Goal: Task Accomplishment & Management: Manage account settings

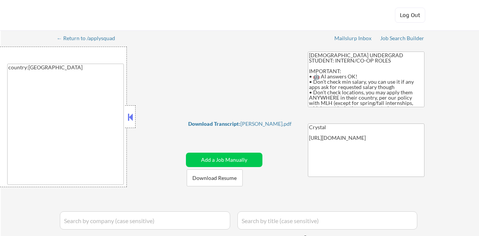
select select ""applied""
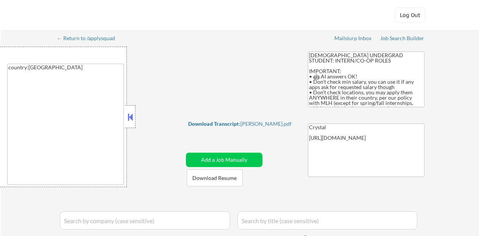
select select ""applied""
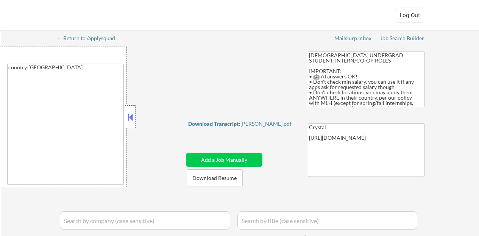
select select ""applied""
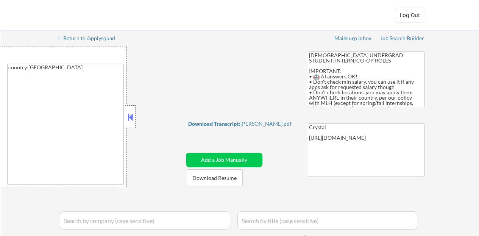
select select ""applied""
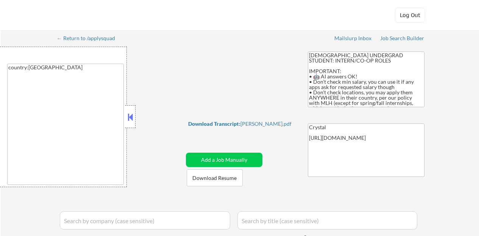
select select ""applied""
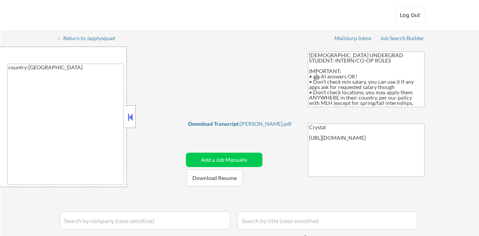
select select ""applied""
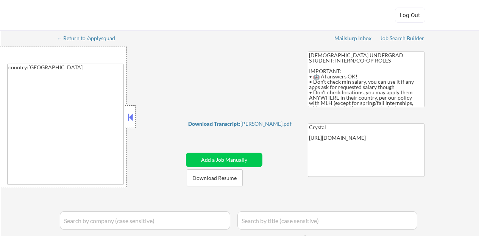
select select ""applied""
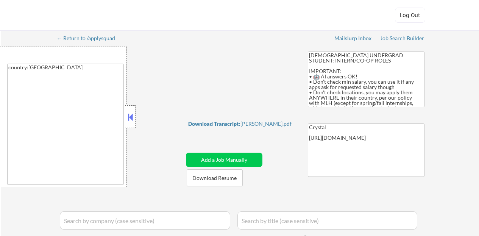
select select ""applied""
select select ""excluded""
select select ""excluded__expired_""
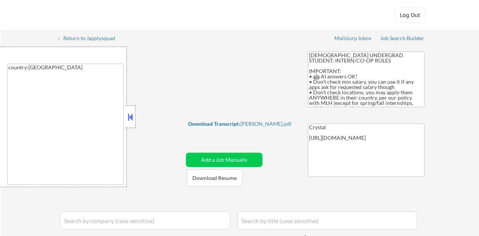
select select ""excluded__expired_""
select select ""excluded""
select select ""excluded__other_""
select select ""excluded__bad_match_""
select select ""excluded__other_""
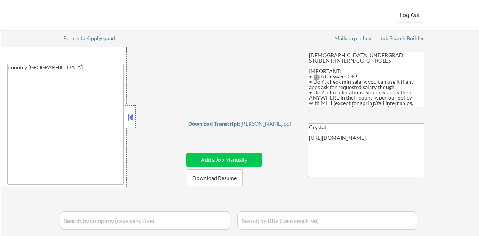
select select ""excluded__other_""
select select ""excluded""
select select ""excluded__expired_""
select select ""excluded__other_""
select select ""excluded__expired_""
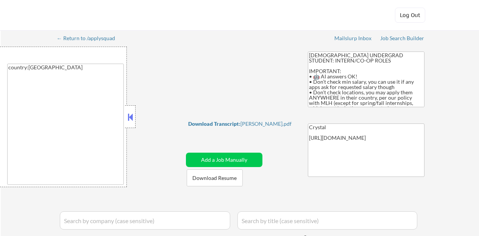
select select ""excluded""
select select ""excluded__bad_match_""
select select ""excluded__expired_""
select select ""excluded__bad_match_""
select select ""excluded""
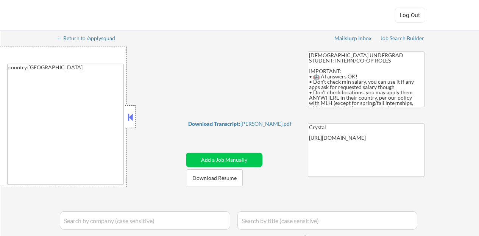
select select ""excluded__other_""
select select ""excluded__location_""
select select ""excluded__other_""
select select ""excluded__expired_""
select select ""excluded__bad_match_""
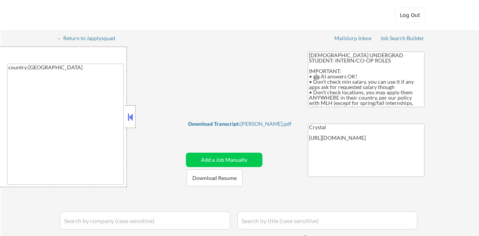
select select ""excluded__bad_match_""
select select ""excluded""
select select ""excluded__expired_""
select select ""excluded__other_""
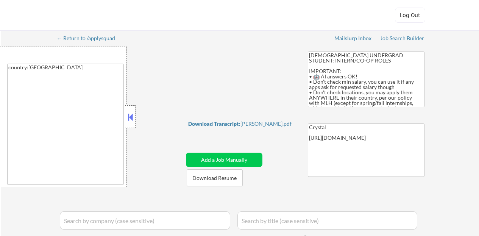
select select ""excluded__bad_match_""
select select ""excluded__other_""
select select ""excluded__expired_""
select select ""excluded__bad_match_""
select select ""excluded""
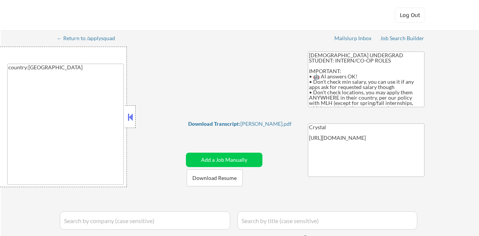
select select ""excluded__expired_""
select select ""excluded__bad_match_""
select select ""excluded__expired_""
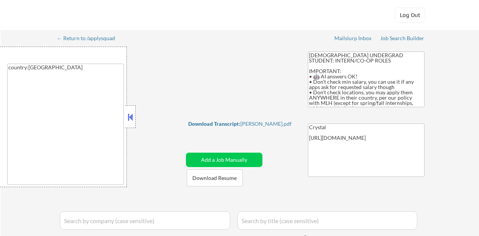
select select ""excluded__other_""
select select ""excluded__location_""
select select ""excluded__bad_match_""
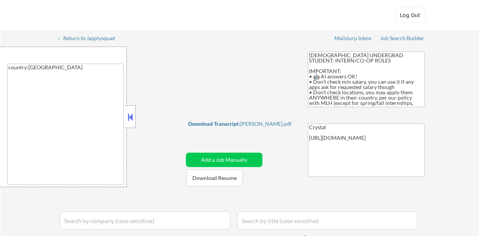
select select ""excluded__other_""
select select ""excluded__bad_match_""
select select ""excluded__other_""
select select ""excluded__bad_match_""
select select ""excluded__other_""
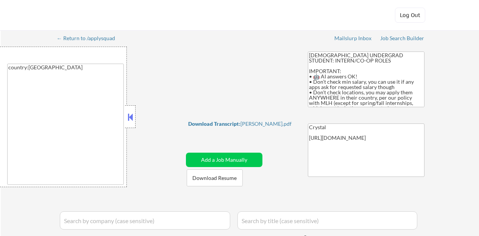
select select ""excluded__expired_""
select select ""excluded__bad_match_""
select select ""excluded""
select select ""excluded__bad_match_""
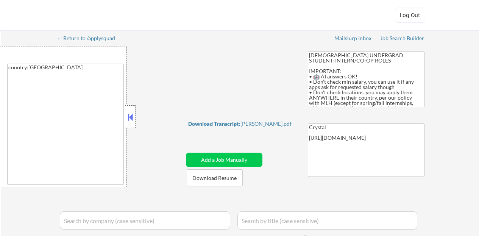
select select ""excluded""
select select ""excluded__bad_match_""
select select ""pending""
select select ""excluded__expired_""
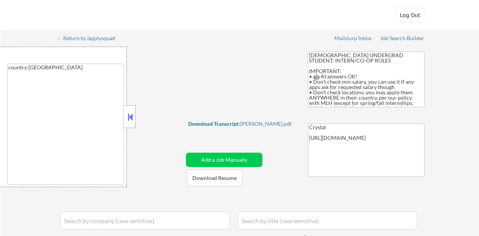
select select ""excluded__bad_match_""
select select ""excluded__other_""
select select ""excluded__bad_match_""
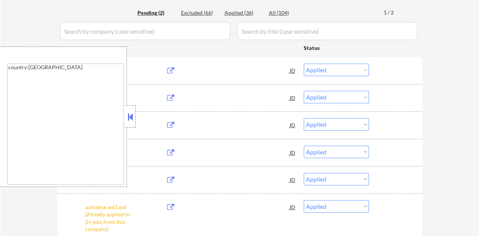
scroll to position [76, 0]
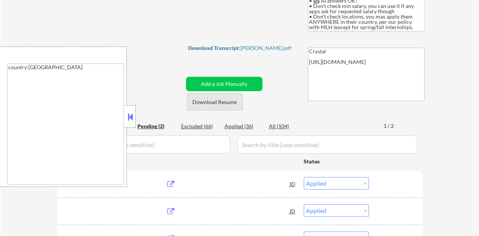
select select ""pending""
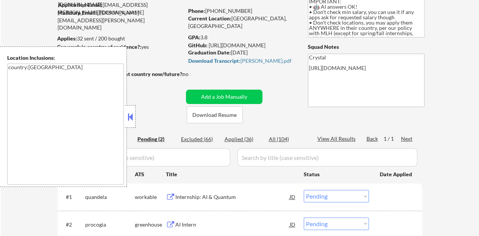
scroll to position [114, 0]
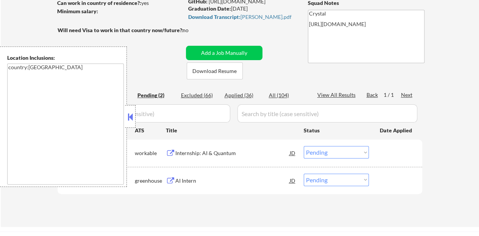
click at [130, 115] on button at bounding box center [130, 116] width 8 height 11
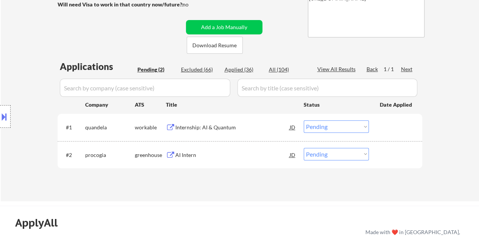
scroll to position [152, 0]
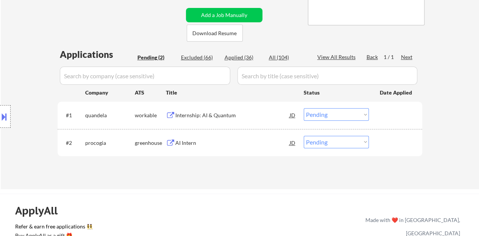
click at [166, 137] on div "greenhouse" at bounding box center [150, 143] width 31 height 14
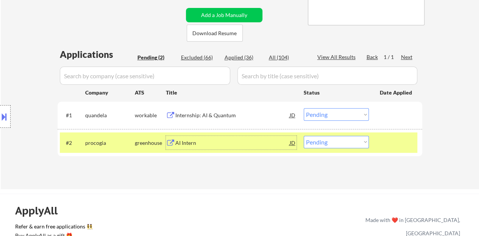
click at [178, 143] on div "AI Intern" at bounding box center [232, 143] width 114 height 8
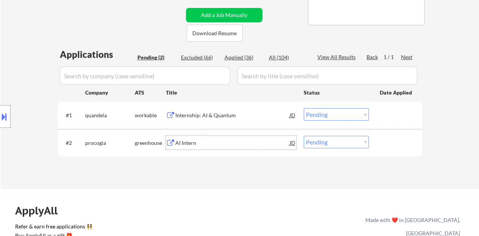
click at [399, 138] on div at bounding box center [396, 143] width 33 height 14
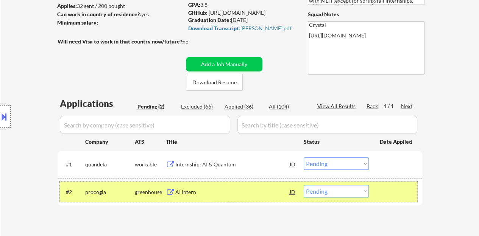
scroll to position [114, 0]
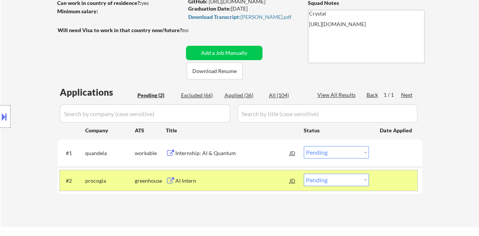
click at [323, 181] on select "Choose an option... Pending Applied Excluded (Questions) Excluded (Expired) Exc…" at bounding box center [336, 180] width 65 height 13
select select ""applied""
click at [304, 174] on select "Choose an option... Pending Applied Excluded (Questions) Excluded (Expired) Exc…" at bounding box center [336, 180] width 65 height 13
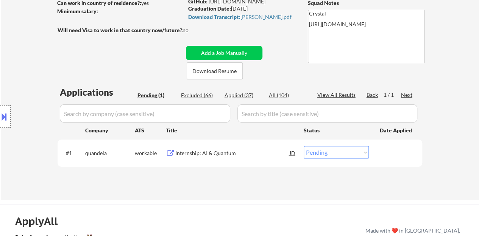
click at [188, 155] on div "Internship: AI & Quantum" at bounding box center [232, 154] width 114 height 8
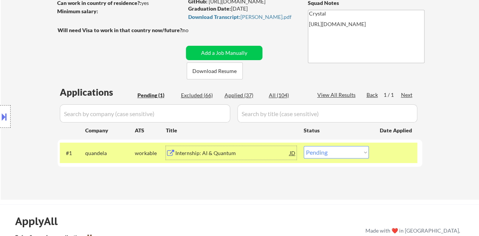
click at [319, 153] on select "Choose an option... Pending Applied Excluded (Questions) Excluded (Expired) Exc…" at bounding box center [336, 152] width 65 height 13
select select ""excluded__expired_""
click at [304, 146] on select "Choose an option... Pending Applied Excluded (Questions) Excluded (Expired) Exc…" at bounding box center [336, 152] width 65 height 13
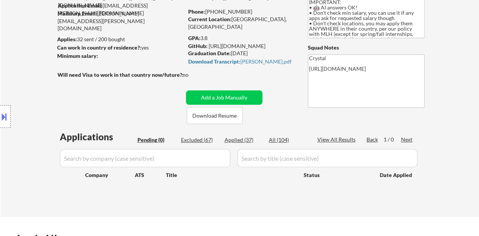
scroll to position [76, 0]
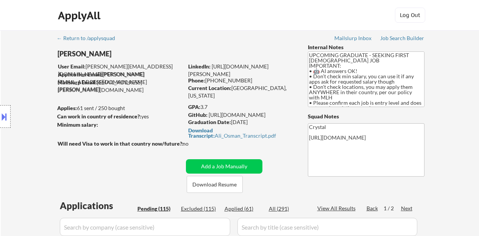
select select ""pending""
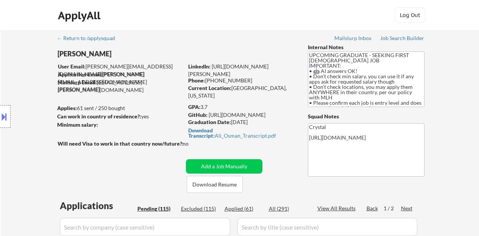
select select ""pending""
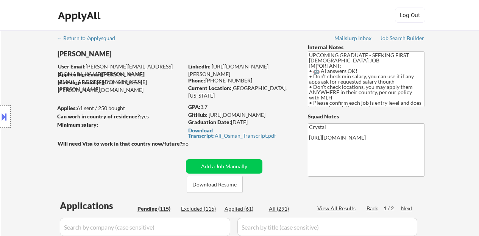
select select ""pending""
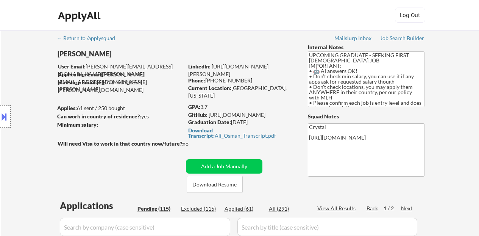
select select ""pending""
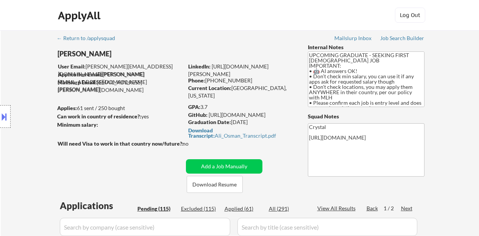
select select ""pending""
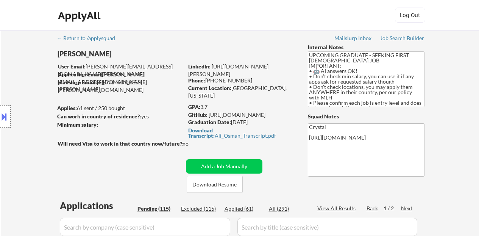
select select ""pending""
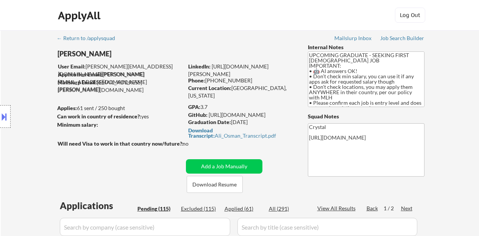
select select ""pending""
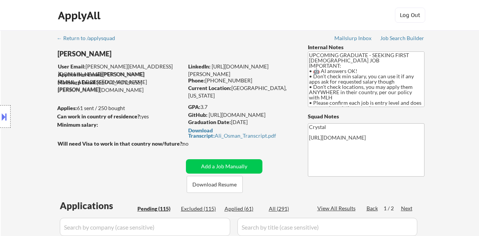
select select ""pending""
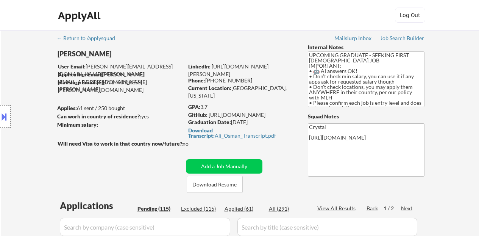
select select ""pending""
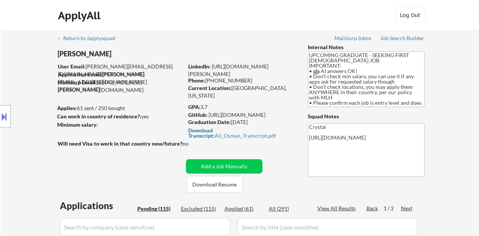
select select ""pending""
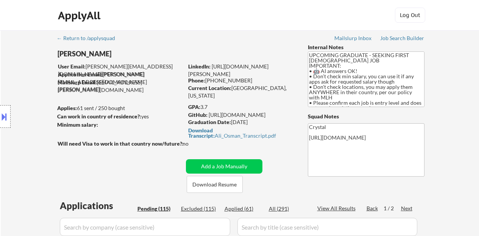
select select ""pending""
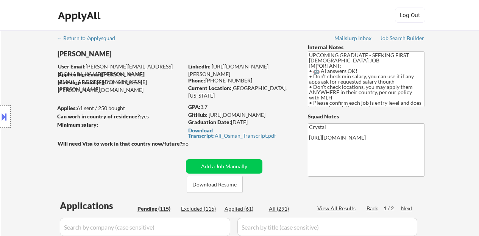
select select ""pending""
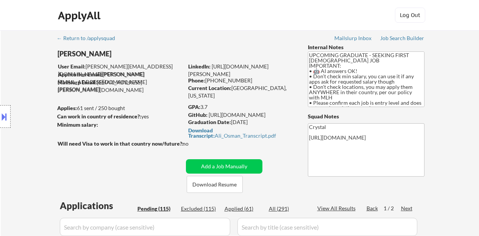
select select ""pending""
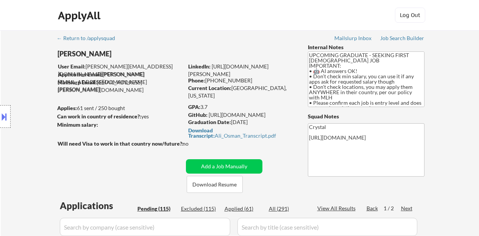
select select ""pending""
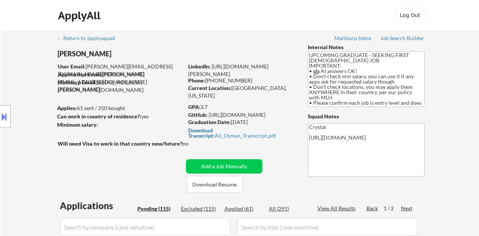
select select ""pending""
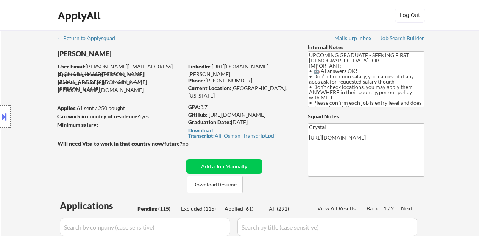
select select ""pending""
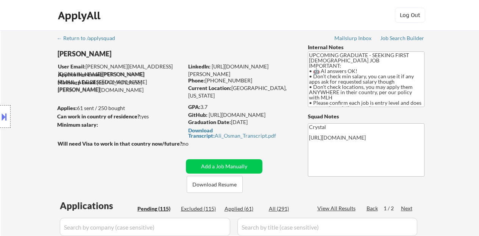
select select ""pending""
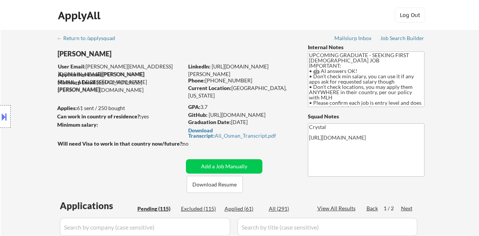
select select ""pending""
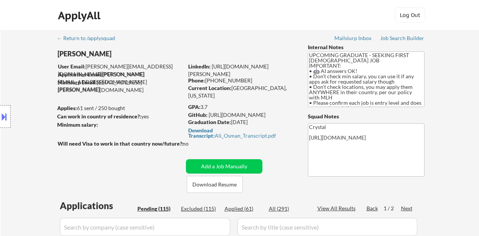
select select ""pending""
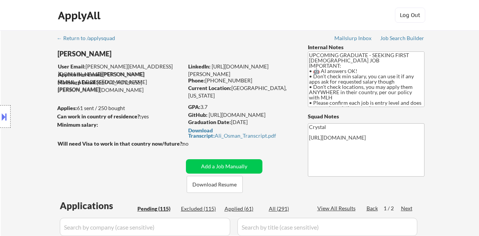
select select ""pending""
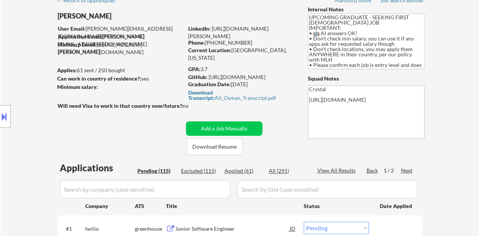
scroll to position [76, 0]
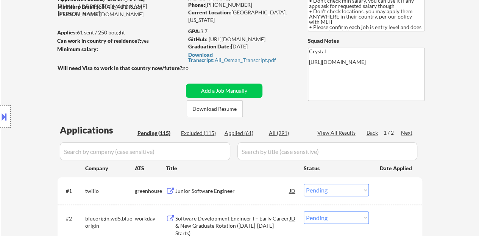
click at [235, 137] on div "Applied (61)" at bounding box center [244, 134] width 38 height 8
select select ""applied""
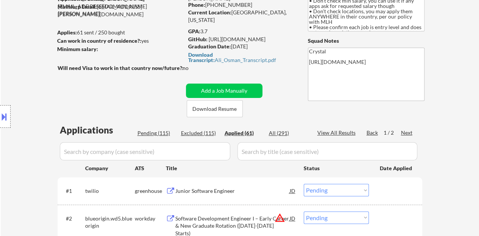
select select ""applied""
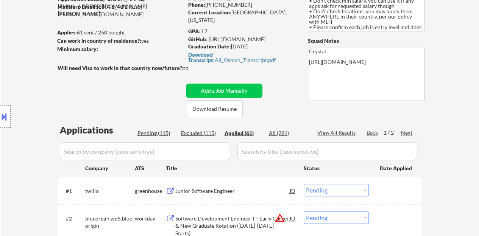
select select ""applied""
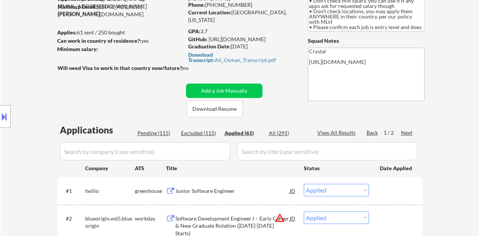
select select ""applied""
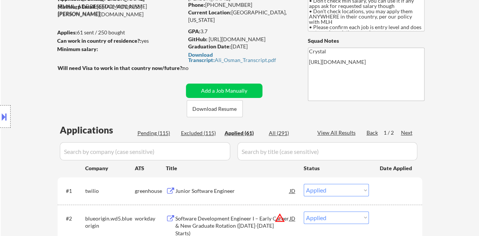
select select ""applied""
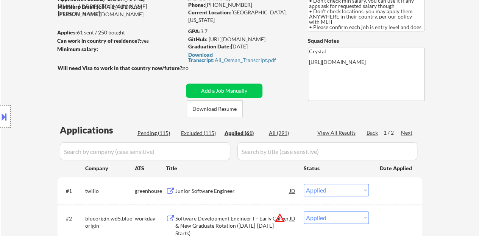
select select ""applied""
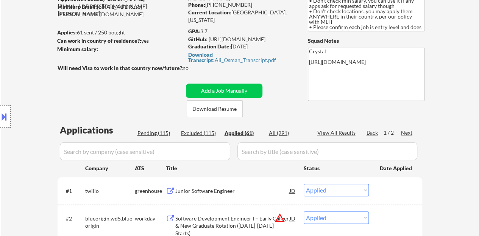
select select ""applied""
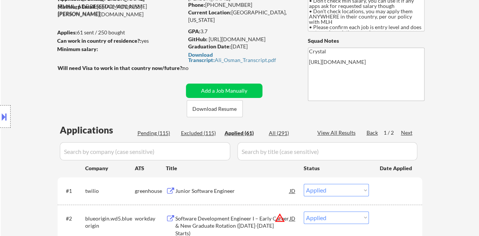
select select ""applied""
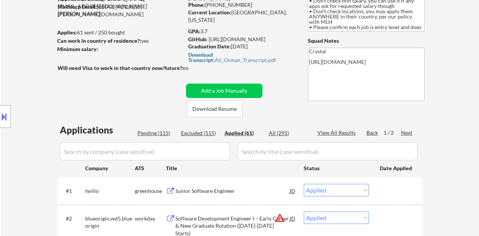
select select ""applied""
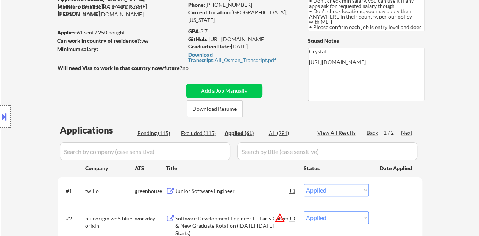
select select ""applied""
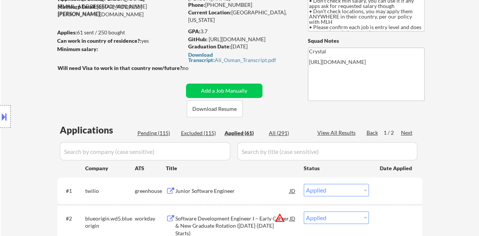
select select ""applied""
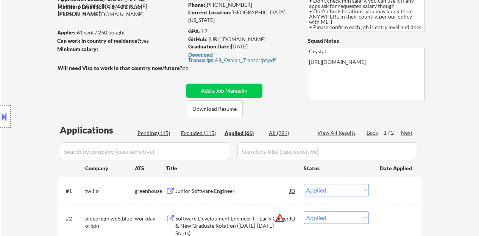
select select ""applied""
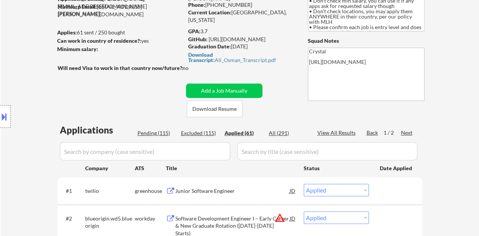
select select ""applied""
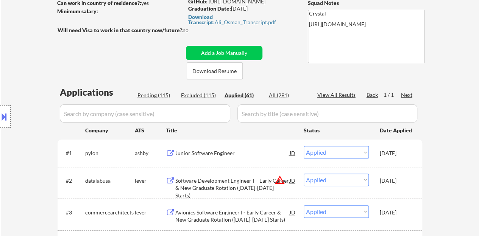
scroll to position [152, 0]
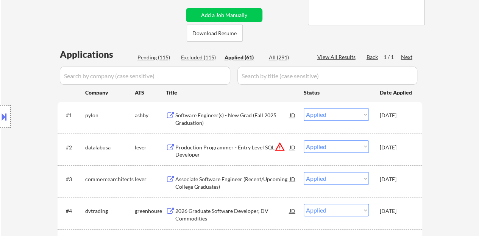
click at [352, 58] on div "View All Results" at bounding box center [337, 57] width 41 height 8
click at [204, 79] on input "input" at bounding box center [145, 76] width 170 height 18
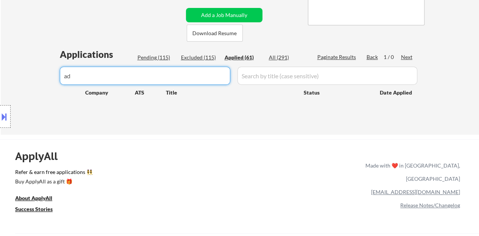
type input "a"
type input "A"
click at [93, 32] on div "← Return to /applysquad Mailslurp Inbox Job Search Builder [PERSON_NAME] User E…" at bounding box center [240, 4] width 378 height 250
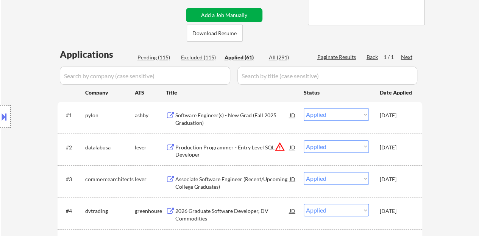
click at [238, 11] on button "Add a Job Manually" at bounding box center [224, 15] width 77 height 14
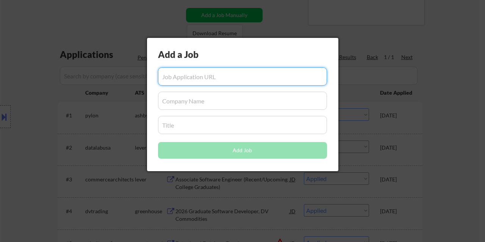
paste input "[URL][DOMAIN_NAME][DOMAIN_NAME]"
type input "[URL][DOMAIN_NAME][DOMAIN_NAME]"
click at [200, 108] on input "input" at bounding box center [242, 101] width 169 height 18
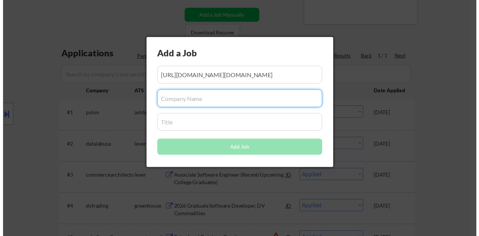
scroll to position [0, 0]
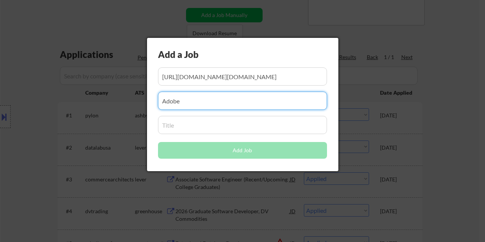
type input "Adobe"
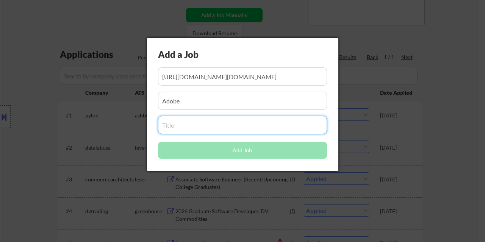
paste input "University Graduate - Software Engineer"
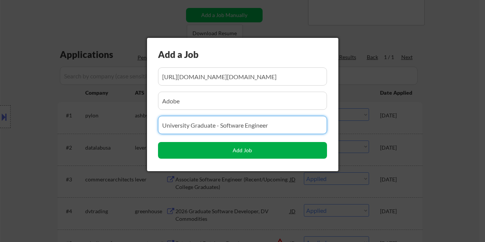
type input "University Graduate - Software Engineer"
click at [193, 150] on button "Add Job" at bounding box center [242, 150] width 169 height 17
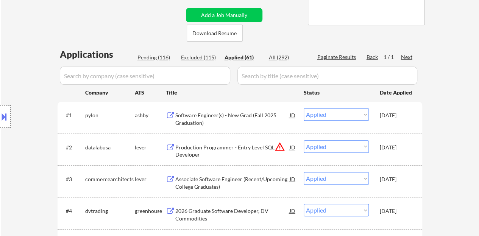
click at [145, 55] on div "Pending (116)" at bounding box center [157, 58] width 38 height 8
select select ""pending""
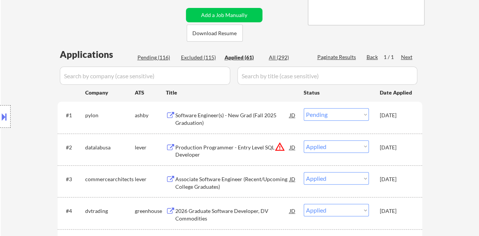
select select ""pending""
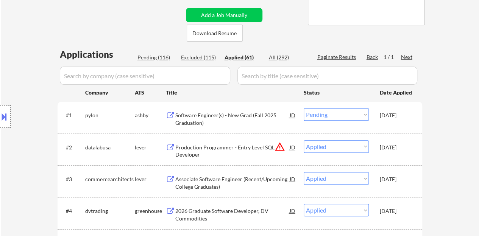
select select ""pending""
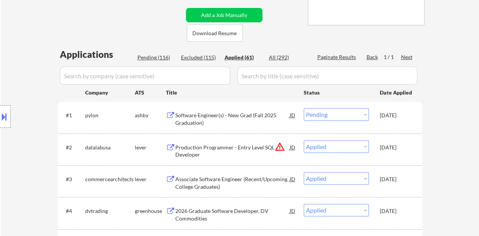
select select ""pending""
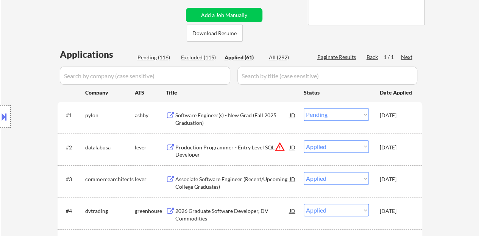
select select ""pending""
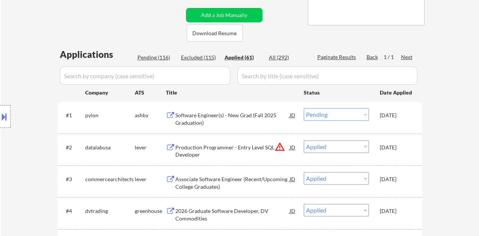
select select ""pending""
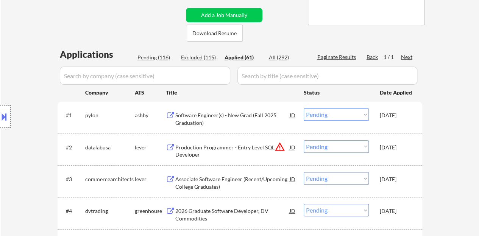
select select ""pending""
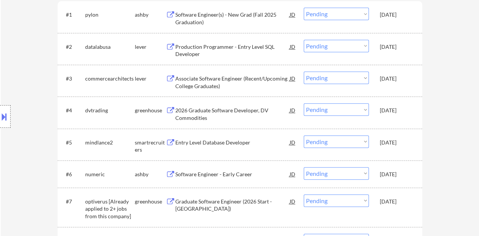
scroll to position [152, 0]
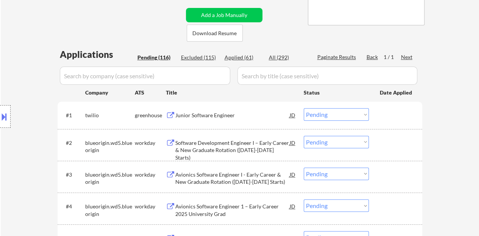
click at [177, 75] on input "input" at bounding box center [145, 76] width 170 height 18
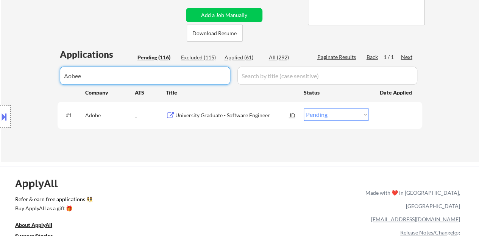
drag, startPoint x: 345, startPoint y: 114, endPoint x: 342, endPoint y: 120, distance: 7.3
click at [345, 114] on select "Choose an option... Pending Applied Excluded (Questions) Excluded (Expired) Exc…" at bounding box center [336, 114] width 65 height 13
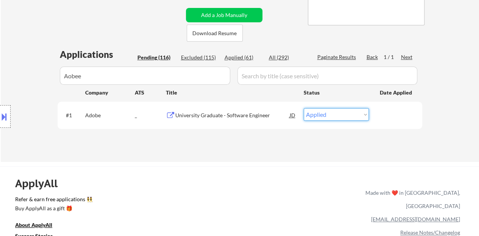
click at [304, 108] on select "Choose an option... Pending Applied Excluded (Questions) Excluded (Expired) Exc…" at bounding box center [336, 114] width 65 height 13
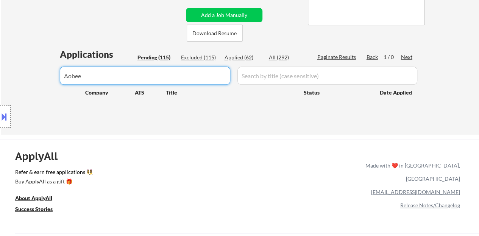
click at [199, 81] on input "input" at bounding box center [145, 76] width 170 height 18
click at [140, 30] on div "← Return to /applysquad Mailslurp Inbox Job Search Builder [PERSON_NAME] User E…" at bounding box center [240, 4] width 378 height 250
click at [20, 102] on div "Location Inclusions: country:[GEOGRAPHIC_DATA]" at bounding box center [68, 117] width 136 height 141
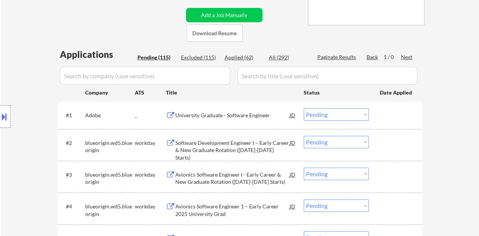
click at [234, 61] on div "Applied (62)" at bounding box center [244, 58] width 38 height 8
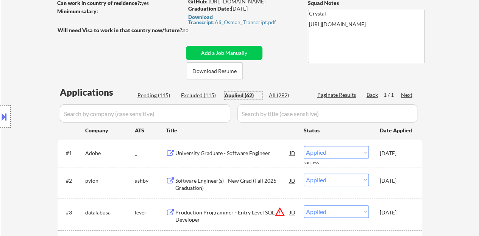
click at [144, 94] on div "Pending (115)" at bounding box center [157, 96] width 38 height 8
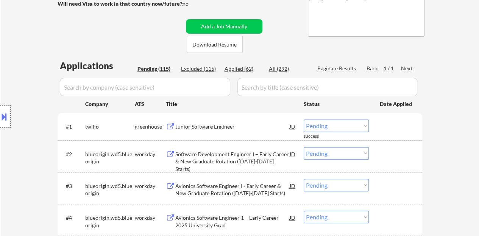
scroll to position [152, 0]
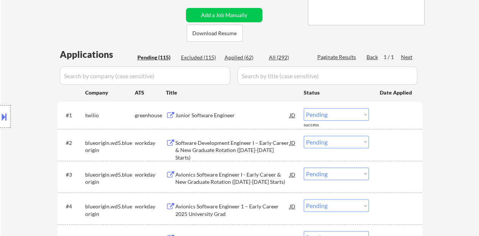
click at [203, 111] on div "Junior Software Engineer" at bounding box center [232, 115] width 114 height 14
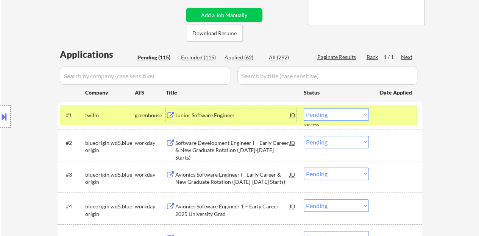
click at [325, 113] on select "Choose an option... Pending Applied Excluded (Questions) Excluded (Expired) Exc…" at bounding box center [336, 114] width 65 height 13
click at [304, 108] on select "Choose an option... Pending Applied Excluded (Questions) Excluded (Expired) Exc…" at bounding box center [336, 114] width 65 height 13
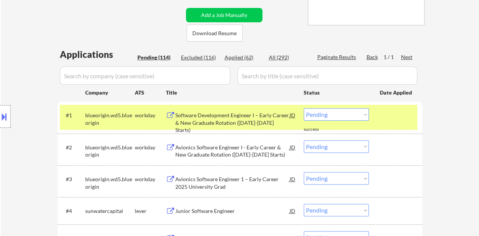
click at [394, 116] on div at bounding box center [396, 115] width 33 height 14
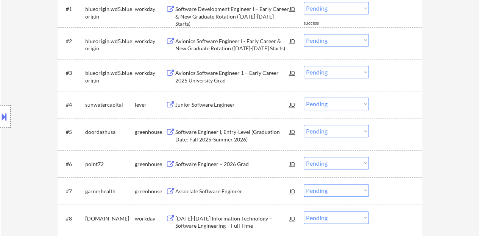
scroll to position [265, 0]
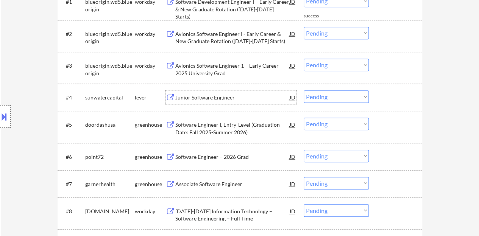
click at [208, 94] on div "Junior Software Engineer" at bounding box center [232, 98] width 114 height 8
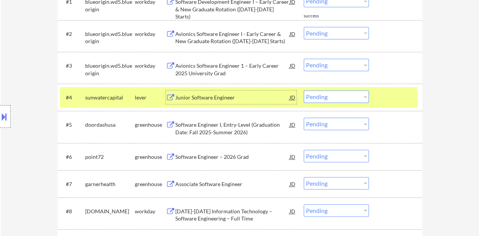
click at [329, 95] on select "Choose an option... Pending Applied Excluded (Questions) Excluded (Expired) Exc…" at bounding box center [336, 97] width 65 height 13
click at [304, 91] on select "Choose an option... Pending Applied Excluded (Questions) Excluded (Expired) Exc…" at bounding box center [336, 97] width 65 height 13
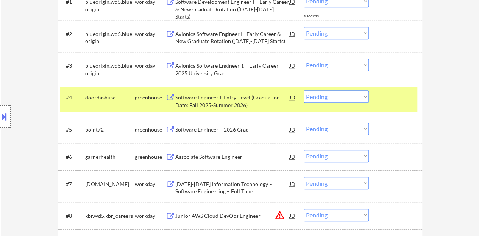
click at [405, 92] on div at bounding box center [396, 98] width 33 height 14
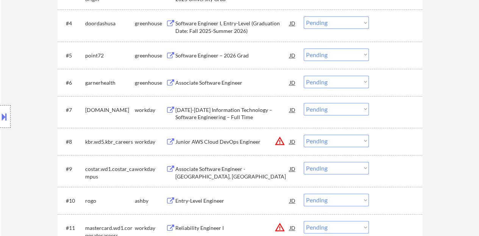
scroll to position [341, 0]
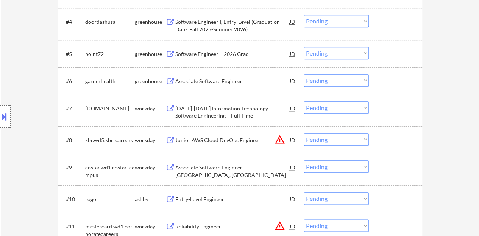
click at [231, 78] on div "Associate Software Engineer" at bounding box center [232, 82] width 114 height 8
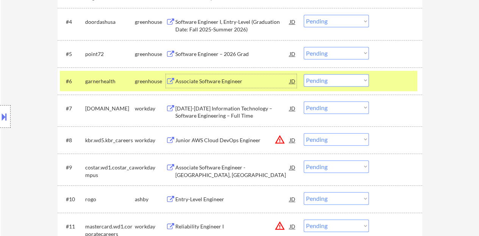
click at [317, 81] on select "Choose an option... Pending Applied Excluded (Questions) Excluded (Expired) Exc…" at bounding box center [336, 80] width 65 height 13
click at [304, 74] on select "Choose an option... Pending Applied Excluded (Questions) Excluded (Expired) Exc…" at bounding box center [336, 80] width 65 height 13
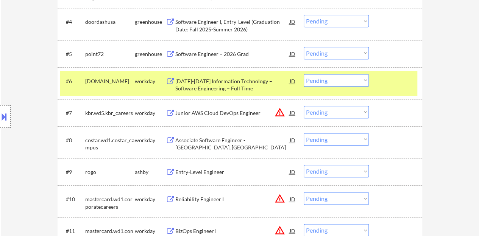
click at [382, 83] on div at bounding box center [396, 81] width 33 height 14
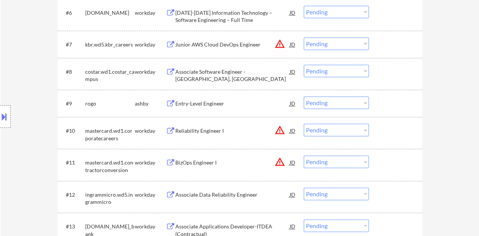
scroll to position [417, 0]
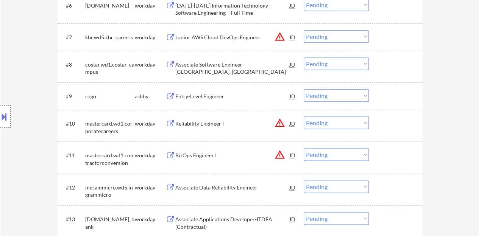
click at [195, 91] on div "Entry-Level Engineer" at bounding box center [232, 96] width 114 height 14
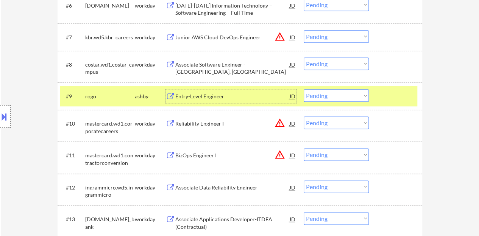
click at [392, 91] on div at bounding box center [396, 96] width 33 height 14
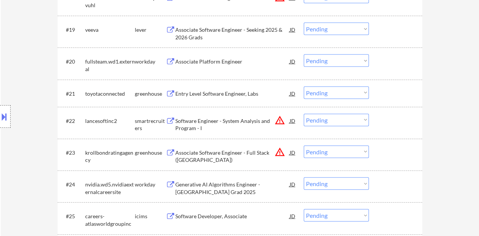
scroll to position [796, 0]
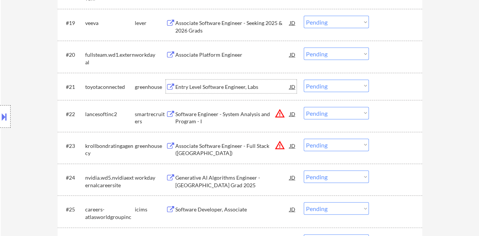
click at [236, 88] on div "Entry Level Software Engineer, Labs" at bounding box center [232, 87] width 114 height 8
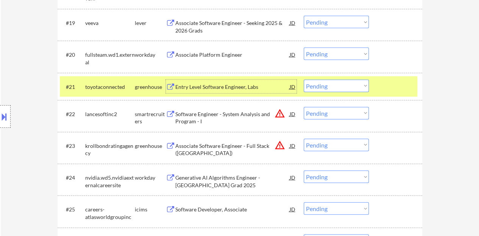
click at [346, 87] on select "Choose an option... Pending Applied Excluded (Questions) Excluded (Expired) Exc…" at bounding box center [336, 86] width 65 height 13
click at [304, 80] on select "Choose an option... Pending Applied Excluded (Questions) Excluded (Expired) Exc…" at bounding box center [336, 86] width 65 height 13
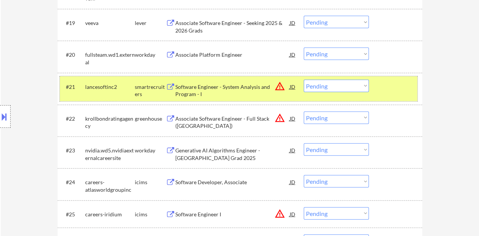
click at [396, 86] on div at bounding box center [396, 87] width 33 height 14
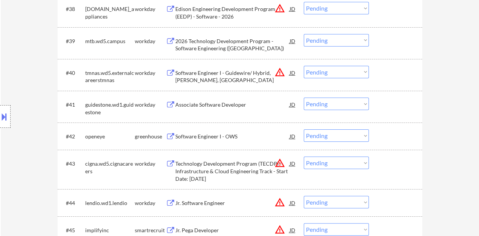
scroll to position [1402, 0]
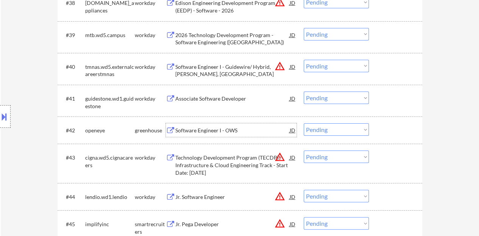
click at [231, 127] on div "Software Engineer I - OWS" at bounding box center [232, 131] width 114 height 8
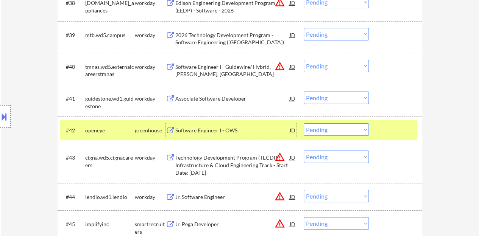
click at [351, 122] on div "#42 openeye greenhouse Software Engineer I - OWS JD warning_amber Choose an opt…" at bounding box center [239, 130] width 358 height 20
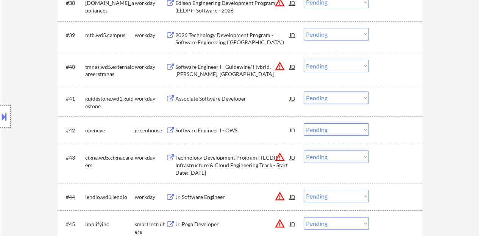
click at [351, 126] on select "Choose an option... Pending Applied Excluded (Questions) Excluded (Expired) Exc…" at bounding box center [336, 130] width 65 height 13
click at [304, 124] on select "Choose an option... Pending Applied Excluded (Questions) Excluded (Expired) Exc…" at bounding box center [336, 130] width 65 height 13
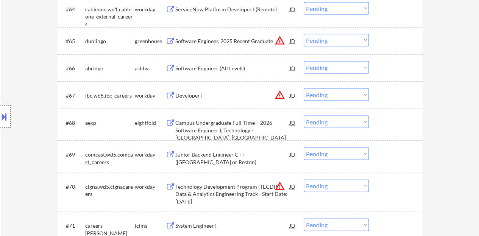
scroll to position [2197, 0]
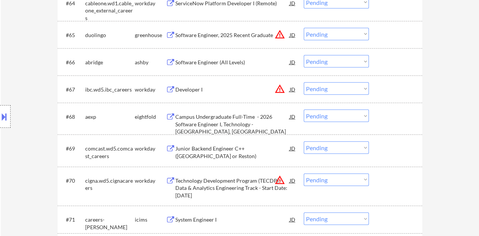
click at [199, 58] on div "Software Engineer (All Levels)" at bounding box center [232, 62] width 114 height 14
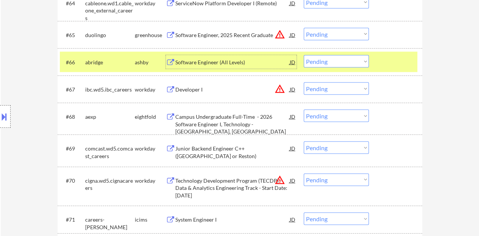
click at [403, 55] on div at bounding box center [396, 62] width 33 height 14
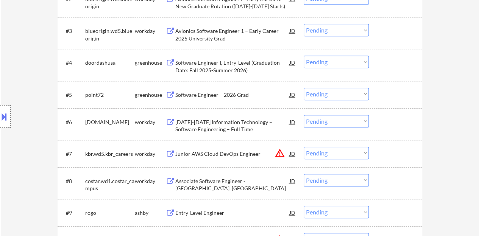
scroll to position [305, 0]
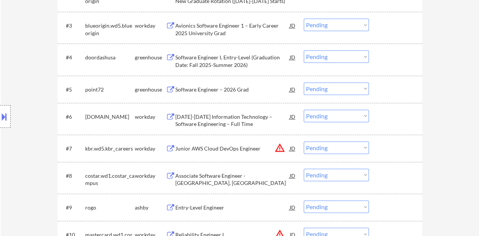
click at [219, 91] on div "Software Engineer – 2026 Grad" at bounding box center [232, 90] width 114 height 8
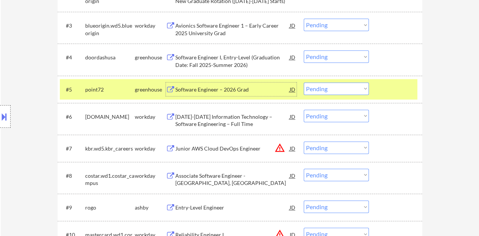
click at [308, 87] on select "Choose an option... Pending Applied Excluded (Questions) Excluded (Expired) Exc…" at bounding box center [336, 89] width 65 height 13
click at [304, 83] on select "Choose an option... Pending Applied Excluded (Questions) Excluded (Expired) Exc…" at bounding box center [336, 89] width 65 height 13
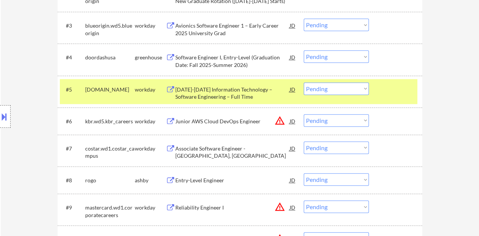
click at [396, 85] on div at bounding box center [396, 90] width 33 height 14
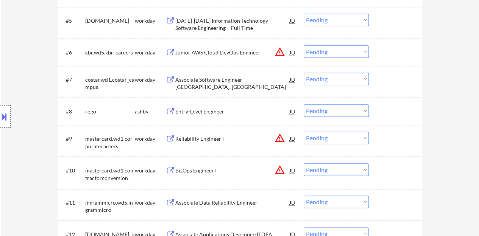
scroll to position [381, 0]
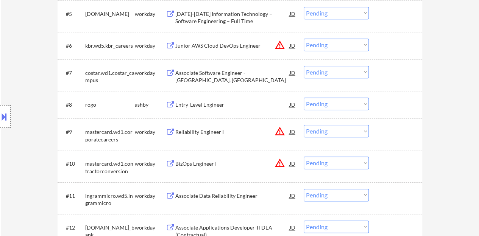
click at [217, 105] on div "Entry-Level Engineer" at bounding box center [232, 105] width 114 height 8
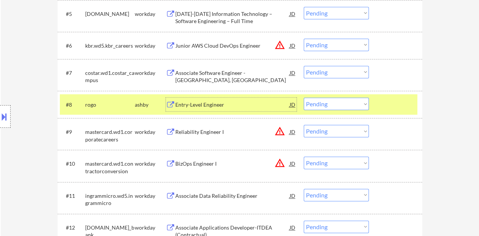
click at [385, 101] on div at bounding box center [396, 105] width 33 height 14
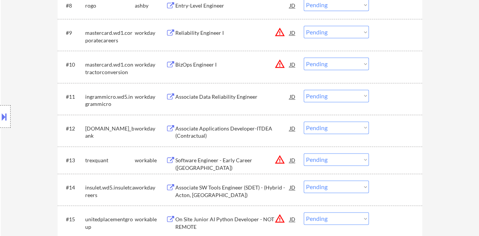
scroll to position [495, 0]
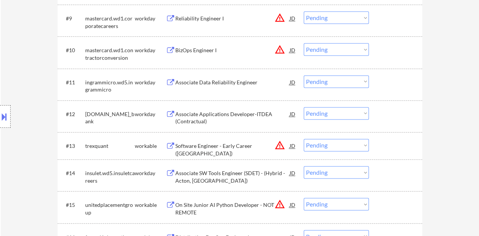
click at [205, 84] on div "Associate Data Reliability Engineer" at bounding box center [232, 83] width 114 height 8
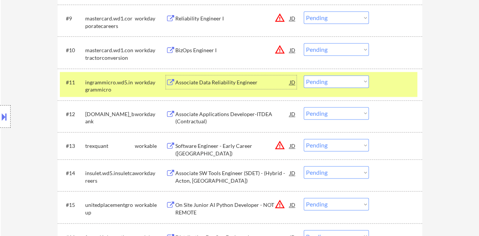
click at [321, 79] on select "Choose an option... Pending Applied Excluded (Questions) Excluded (Expired) Exc…" at bounding box center [336, 81] width 65 height 13
click at [304, 75] on select "Choose an option... Pending Applied Excluded (Questions) Excluded (Expired) Exc…" at bounding box center [336, 81] width 65 height 13
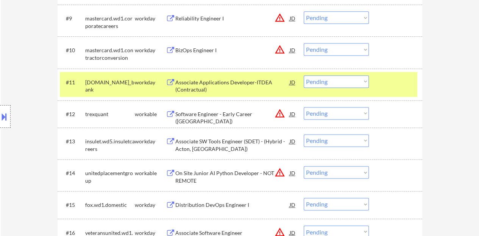
click at [395, 81] on div at bounding box center [396, 82] width 33 height 14
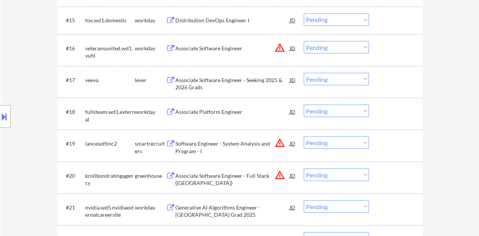
scroll to position [684, 0]
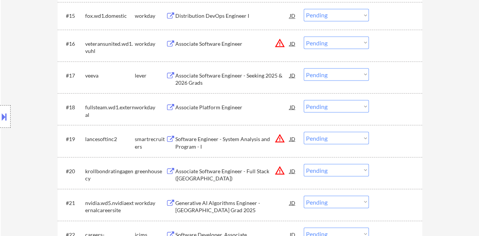
click at [214, 109] on div "Associate Platform Engineer" at bounding box center [232, 107] width 114 height 8
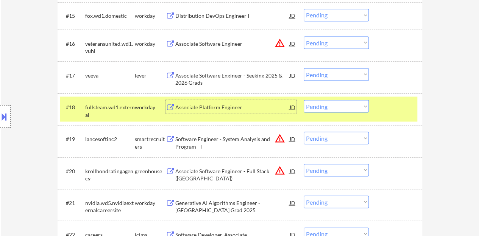
click at [337, 103] on select "Choose an option... Pending Applied Excluded (Questions) Excluded (Expired) Exc…" at bounding box center [336, 106] width 65 height 13
click at [304, 100] on select "Choose an option... Pending Applied Excluded (Questions) Excluded (Expired) Exc…" at bounding box center [336, 106] width 65 height 13
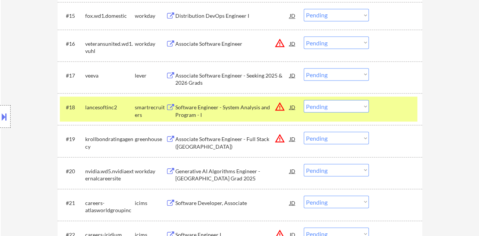
click at [393, 103] on div at bounding box center [396, 107] width 33 height 14
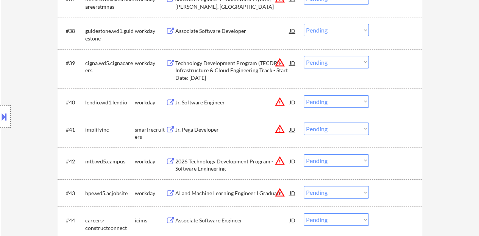
scroll to position [1366, 0]
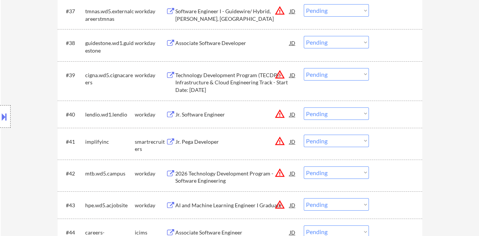
click at [197, 136] on div "Jr. Pega Developer" at bounding box center [232, 142] width 114 height 14
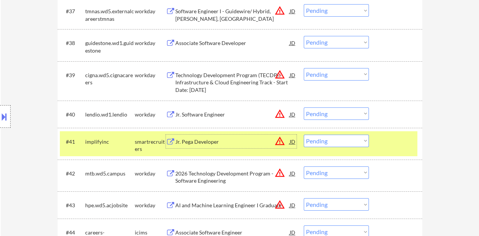
click at [358, 142] on select "Choose an option... Pending Applied Excluded (Questions) Excluded (Expired) Exc…" at bounding box center [336, 141] width 65 height 13
click at [304, 135] on select "Choose an option... Pending Applied Excluded (Questions) Excluded (Expired) Exc…" at bounding box center [336, 141] width 65 height 13
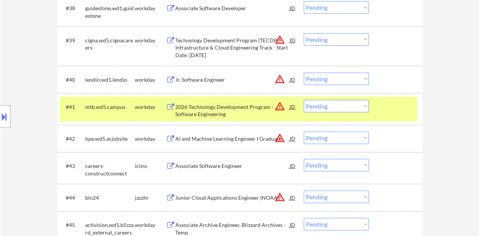
scroll to position [1404, 0]
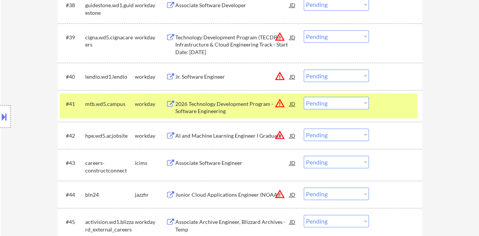
click at [398, 94] on div "#41 mtb.wd5.campus workday 2026 Technology Development Program - Software Engin…" at bounding box center [239, 106] width 358 height 25
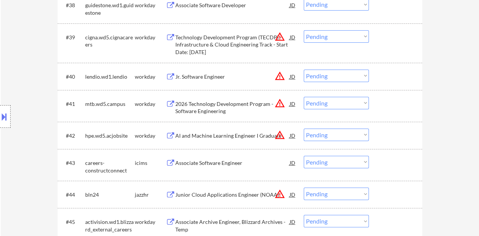
click at [208, 74] on div "Jr. Software Engineer" at bounding box center [232, 77] width 114 height 8
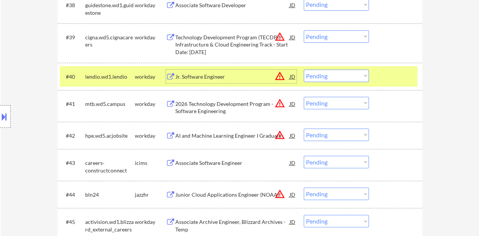
click at [321, 79] on select "Choose an option... Pending Applied Excluded (Questions) Excluded (Expired) Exc…" at bounding box center [336, 76] width 65 height 13
click at [304, 70] on select "Choose an option... Pending Applied Excluded (Questions) Excluded (Expired) Exc…" at bounding box center [336, 76] width 65 height 13
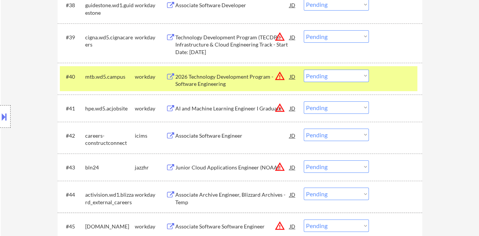
click at [384, 81] on div at bounding box center [396, 77] width 33 height 14
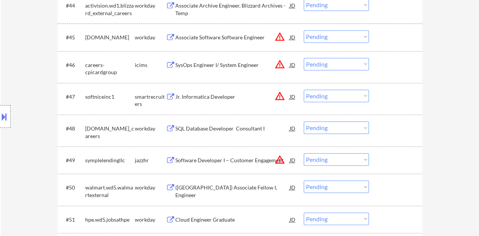
scroll to position [1707, 0]
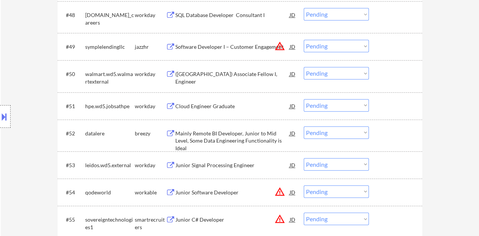
click at [220, 108] on div "Cloud Engineer Graduate" at bounding box center [232, 107] width 114 height 8
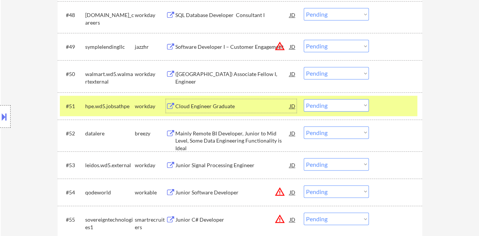
click at [343, 104] on select "Choose an option... Pending Applied Excluded (Questions) Excluded (Expired) Exc…" at bounding box center [336, 105] width 65 height 13
click at [304, 99] on select "Choose an option... Pending Applied Excluded (Questions) Excluded (Expired) Exc…" at bounding box center [336, 105] width 65 height 13
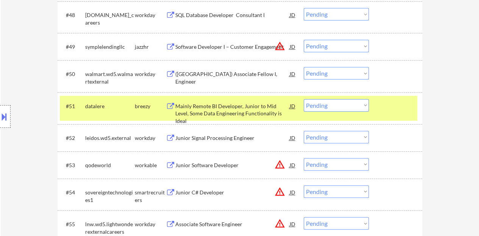
click at [392, 111] on div at bounding box center [396, 106] width 33 height 14
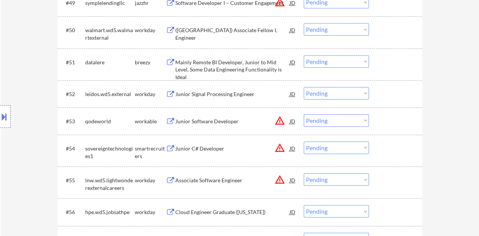
scroll to position [1783, 0]
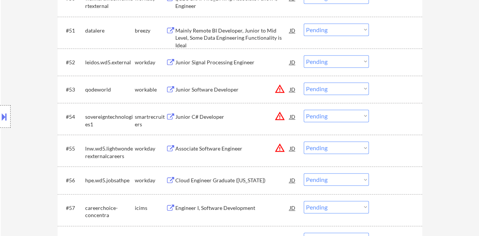
click at [194, 147] on div "Associate Software Engineer" at bounding box center [232, 149] width 114 height 8
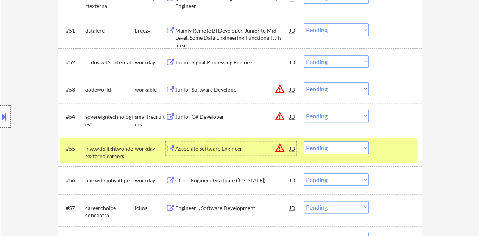
click at [341, 145] on select "Choose an option... Pending Applied Excluded (Questions) Excluded (Expired) Exc…" at bounding box center [336, 148] width 65 height 13
click at [304, 142] on select "Choose an option... Pending Applied Excluded (Questions) Excluded (Expired) Exc…" at bounding box center [336, 148] width 65 height 13
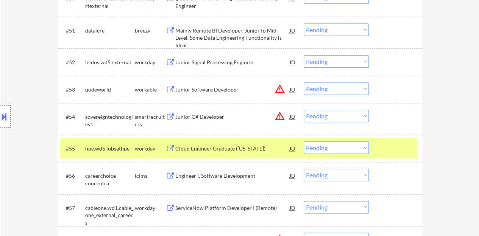
click at [402, 144] on div at bounding box center [396, 149] width 33 height 14
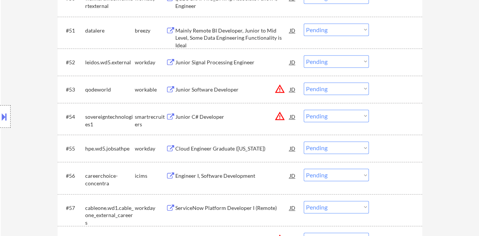
click at [196, 111] on div "Junior C# Developer" at bounding box center [232, 117] width 114 height 14
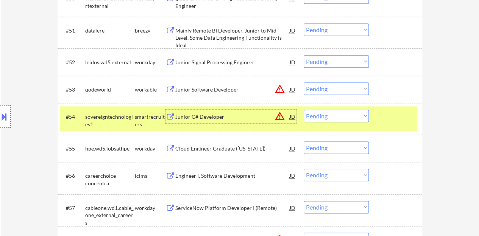
click at [330, 116] on select "Choose an option... Pending Applied Excluded (Questions) Excluded (Expired) Exc…" at bounding box center [336, 116] width 65 height 13
click at [304, 110] on select "Choose an option... Pending Applied Excluded (Questions) Excluded (Expired) Exc…" at bounding box center [336, 116] width 65 height 13
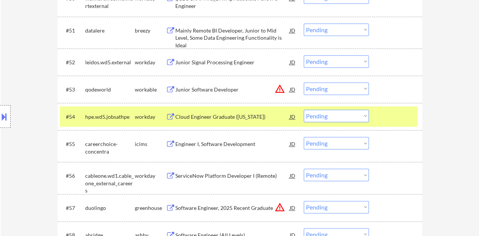
click at [385, 113] on div at bounding box center [396, 117] width 33 height 14
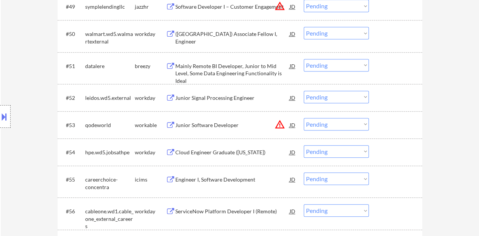
scroll to position [1745, 0]
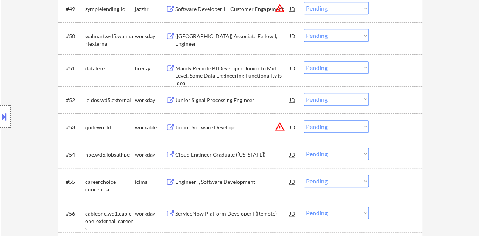
click at [229, 120] on div "Junior Software Developer" at bounding box center [232, 127] width 114 height 14
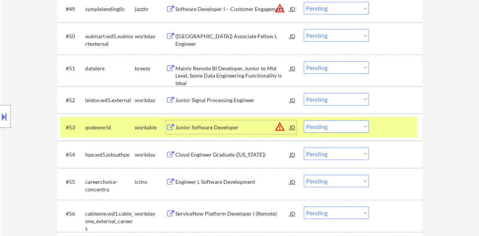
click at [332, 125] on select "Choose an option... Pending Applied Excluded (Questions) Excluded (Expired) Exc…" at bounding box center [336, 126] width 65 height 13
click at [304, 120] on select "Choose an option... Pending Applied Excluded (Questions) Excluded (Expired) Exc…" at bounding box center [336, 126] width 65 height 13
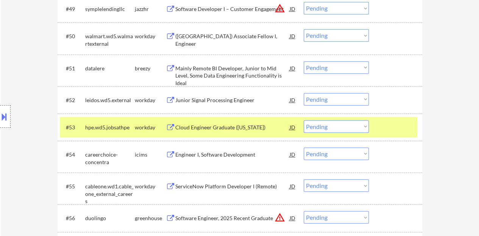
click at [392, 123] on div at bounding box center [396, 127] width 33 height 14
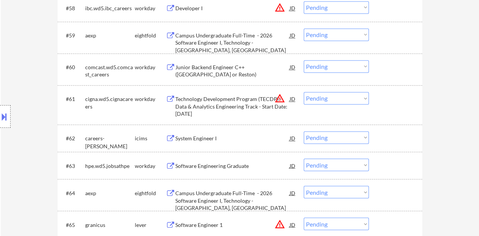
scroll to position [2048, 0]
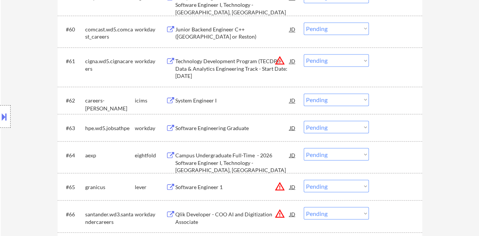
click at [233, 127] on div "Software Engineering Graduate" at bounding box center [232, 128] width 114 height 8
